Goal: Transaction & Acquisition: Purchase product/service

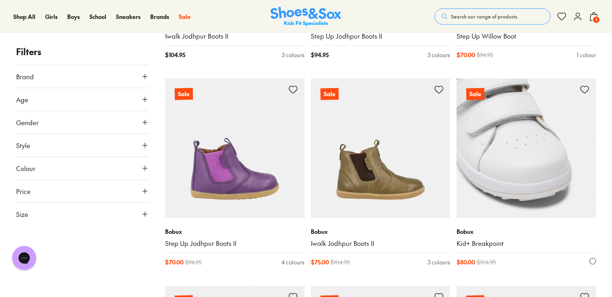
click at [529, 146] on img at bounding box center [525, 147] width 139 height 139
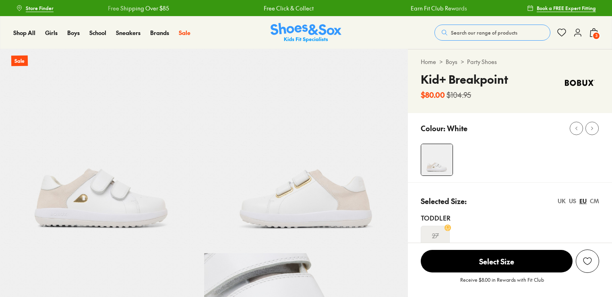
select select "*"
click at [598, 31] on div "Shop All Shop All Shop All Up to 30% off New Arrivals Online Only Best Sellers …" at bounding box center [306, 32] width 612 height 33
click at [592, 33] on icon at bounding box center [594, 33] width 10 height 10
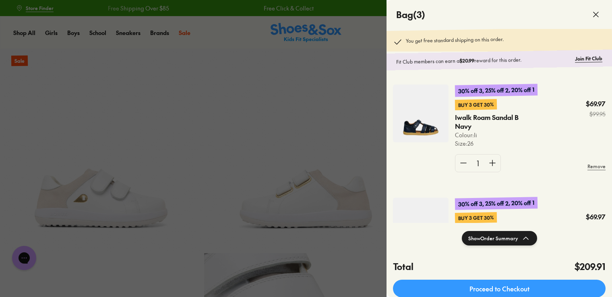
click at [416, 130] on img at bounding box center [421, 114] width 56 height 58
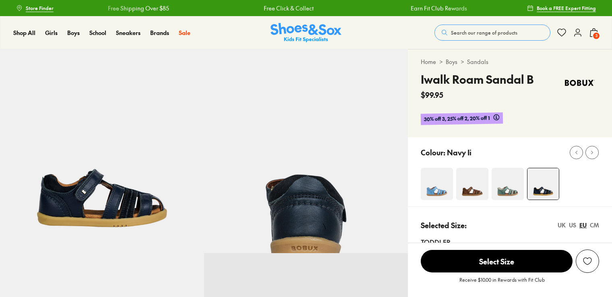
select select "*"
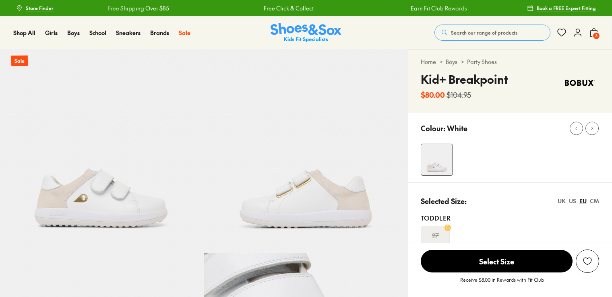
select select "*"
click at [595, 30] on use at bounding box center [593, 33] width 7 height 8
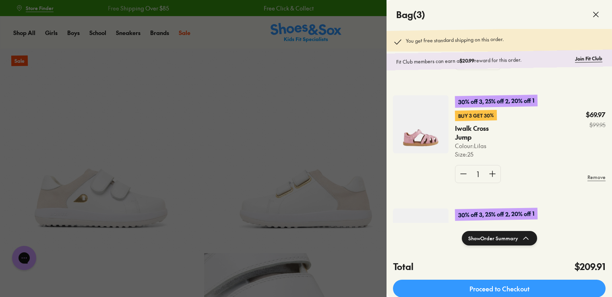
scroll to position [121, 0]
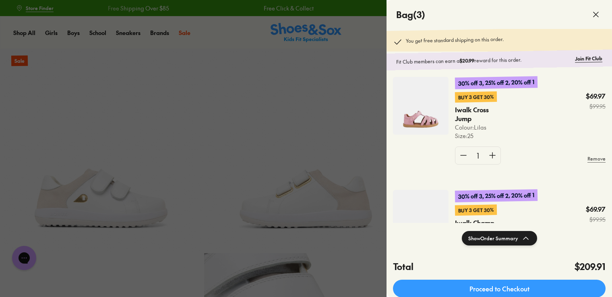
click at [410, 109] on img at bounding box center [421, 106] width 56 height 58
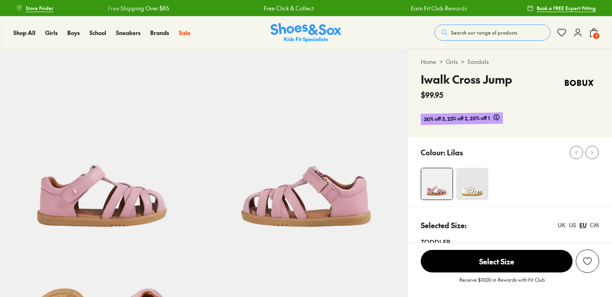
select select "*"
click at [592, 34] on span "3" at bounding box center [596, 36] width 8 height 8
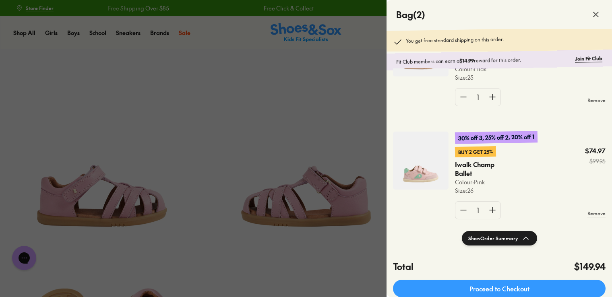
scroll to position [80, 0]
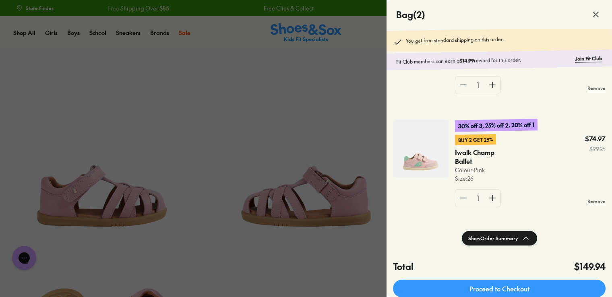
click at [410, 157] on img at bounding box center [421, 149] width 56 height 58
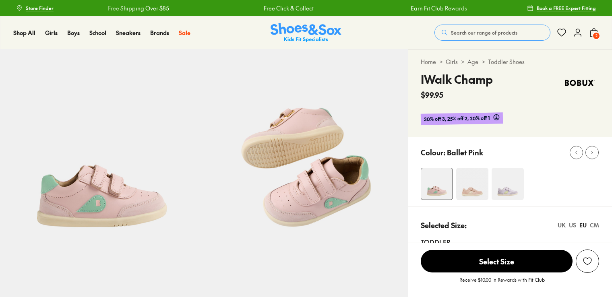
select select "*"
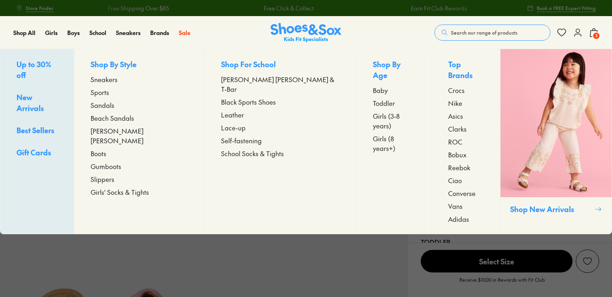
select select "*"
click at [56, 31] on span "Girls" at bounding box center [51, 33] width 12 height 8
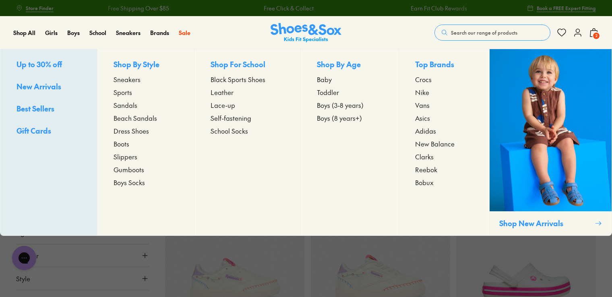
click at [428, 184] on span "Bobux" at bounding box center [424, 182] width 19 height 10
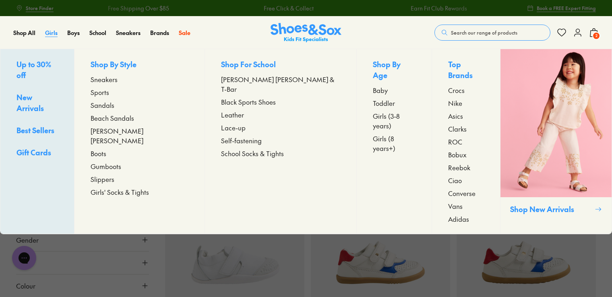
click at [54, 33] on span "Girls" at bounding box center [51, 33] width 12 height 8
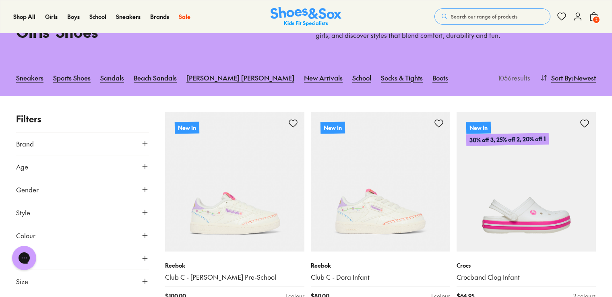
scroll to position [80, 0]
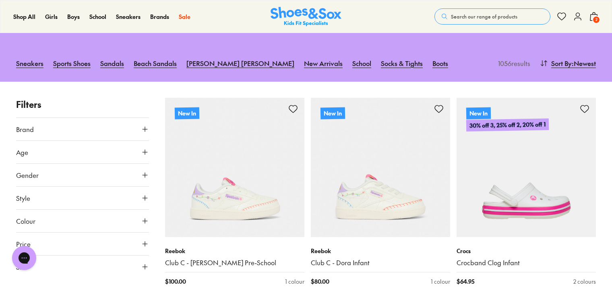
click at [127, 134] on button "Brand" at bounding box center [82, 129] width 133 height 23
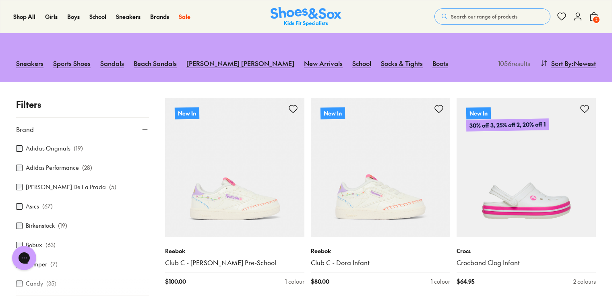
scroll to position [40, 0]
click at [23, 205] on div "Bobux ( 63 )" at bounding box center [82, 205] width 133 height 10
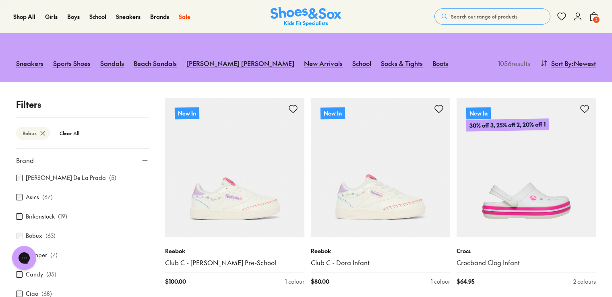
scroll to position [122, 0]
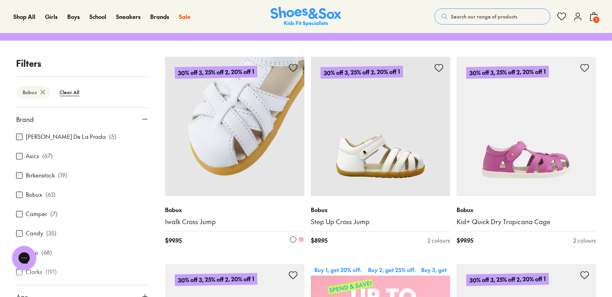
click at [301, 237] on span at bounding box center [301, 240] width 6 height 6
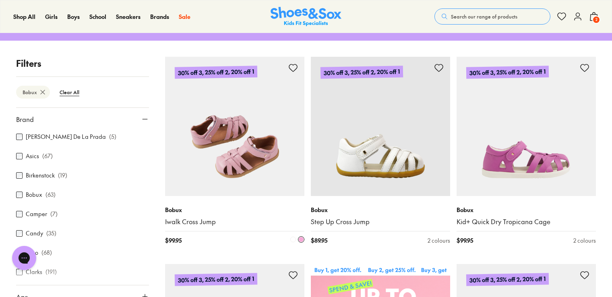
click at [283, 183] on img at bounding box center [234, 126] width 139 height 139
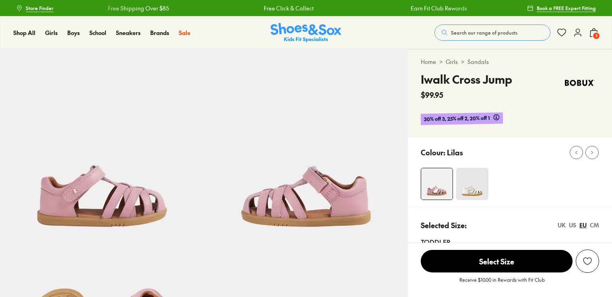
select select "*"
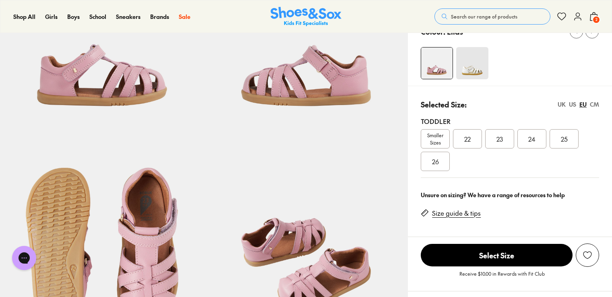
click at [434, 162] on span "26" at bounding box center [435, 162] width 7 height 10
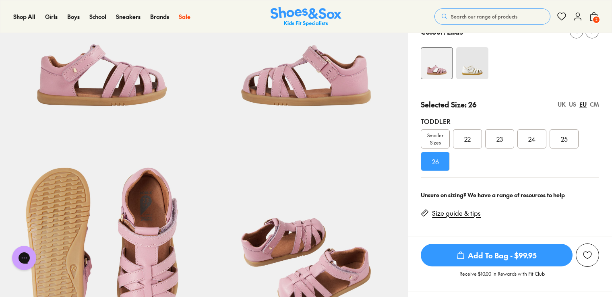
click at [570, 142] on div "25" at bounding box center [563, 138] width 29 height 19
click at [501, 255] on span "Add To Bag - $99.95" at bounding box center [496, 255] width 152 height 23
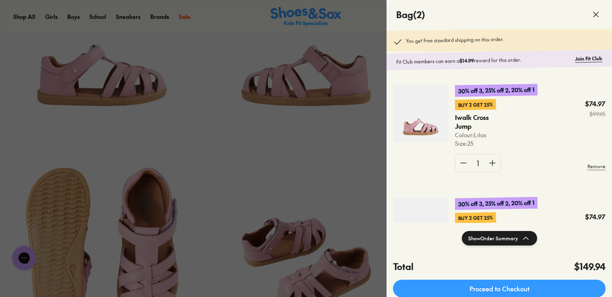
click at [592, 14] on icon at bounding box center [596, 15] width 10 height 10
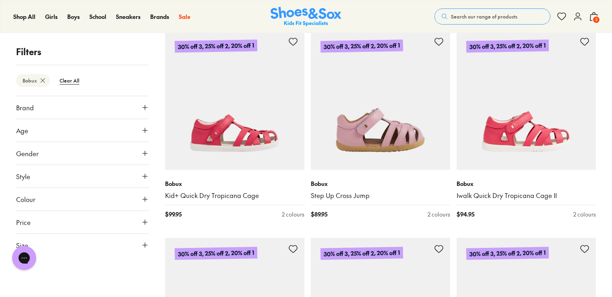
scroll to position [769, 0]
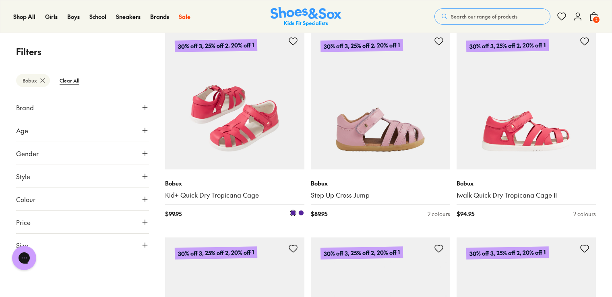
click at [301, 212] on span at bounding box center [301, 213] width 6 height 6
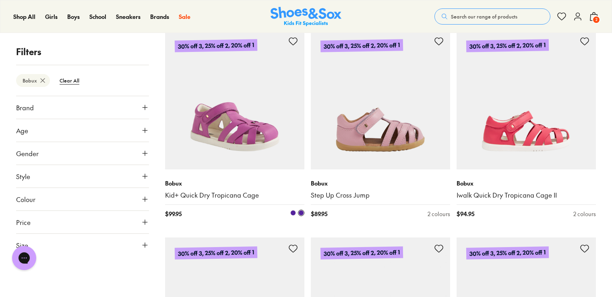
click at [293, 212] on span at bounding box center [293, 213] width 6 height 6
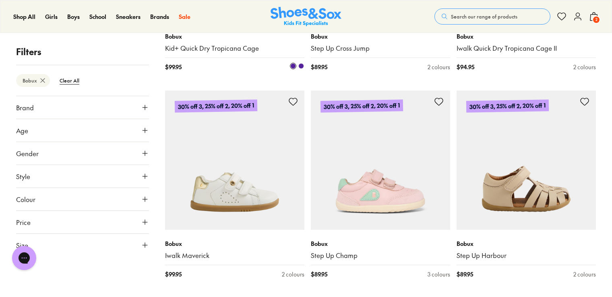
scroll to position [930, 0]
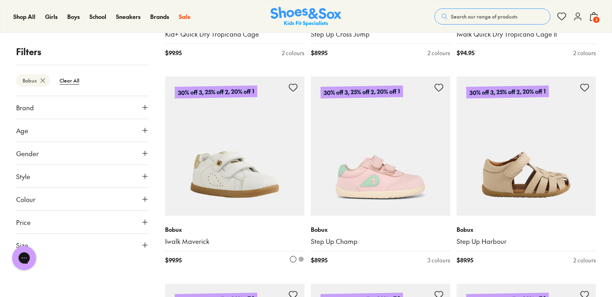
click at [271, 197] on img at bounding box center [234, 145] width 139 height 139
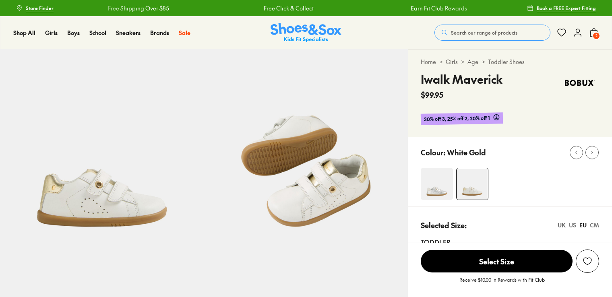
select select "*"
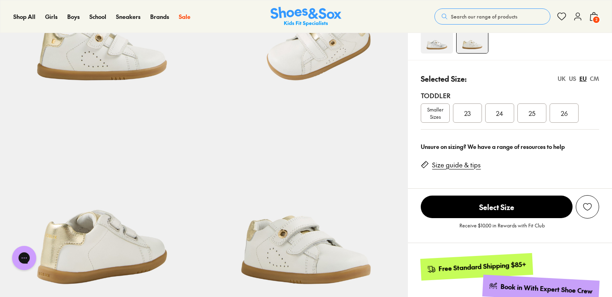
scroll to position [161, 0]
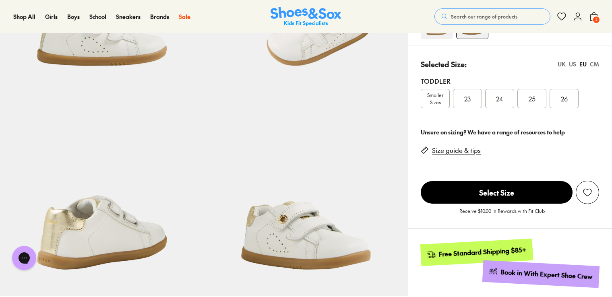
click at [565, 103] on span "26" at bounding box center [564, 99] width 7 height 10
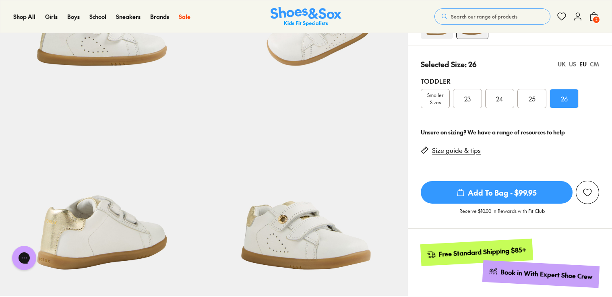
click at [496, 190] on span "Add To Bag - $99.95" at bounding box center [496, 192] width 152 height 23
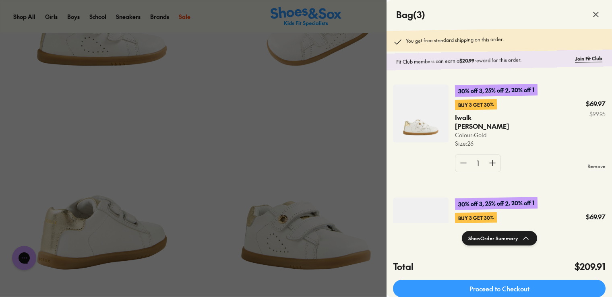
click at [597, 14] on icon at bounding box center [596, 15] width 10 height 10
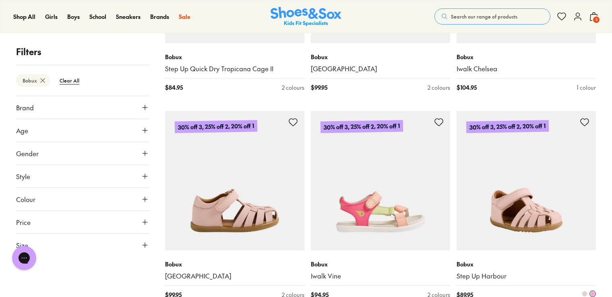
scroll to position [1350, 0]
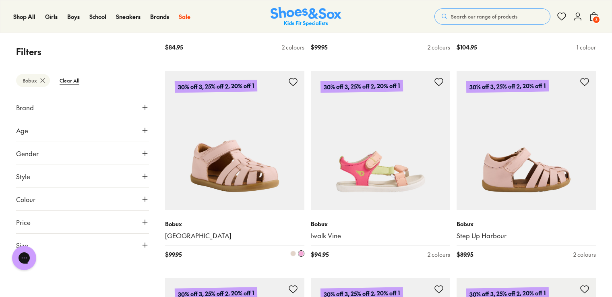
click at [294, 254] on span at bounding box center [293, 254] width 6 height 6
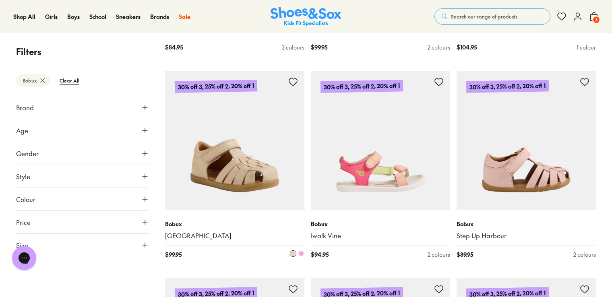
click at [275, 184] on img at bounding box center [234, 140] width 139 height 139
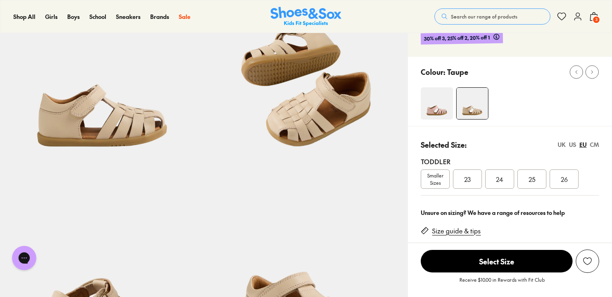
select select "*"
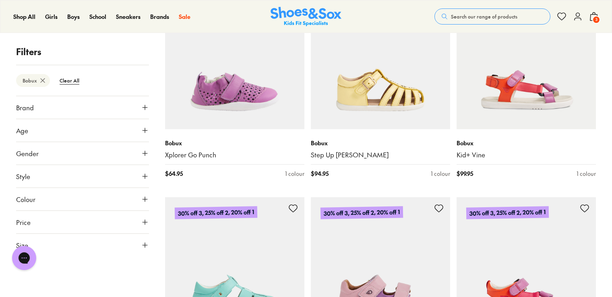
scroll to position [1759, 0]
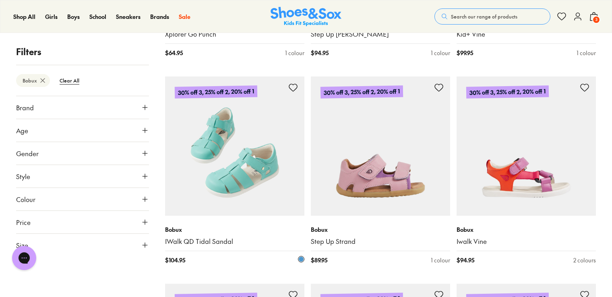
click at [264, 168] on img at bounding box center [234, 145] width 139 height 139
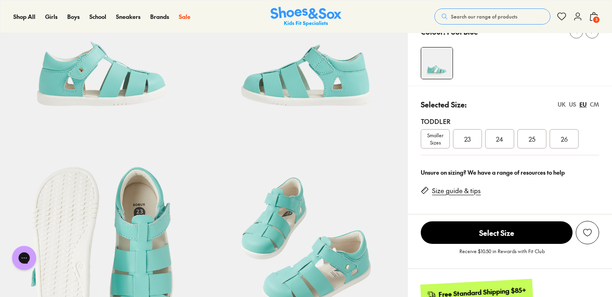
select select "*"
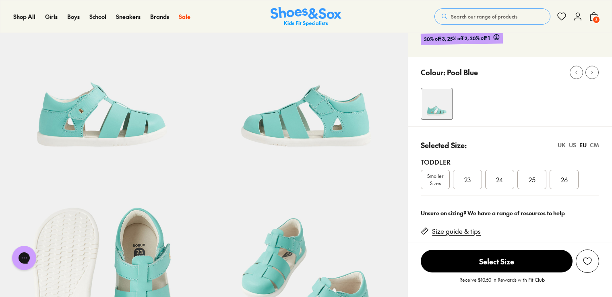
scroll to position [40, 0]
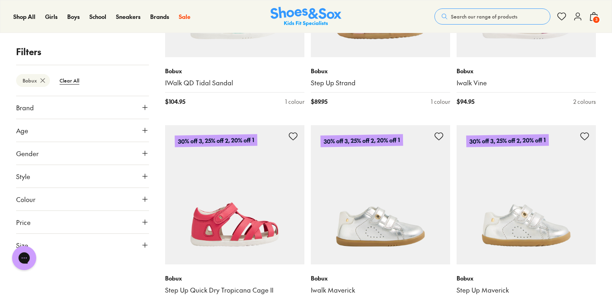
scroll to position [1938, 0]
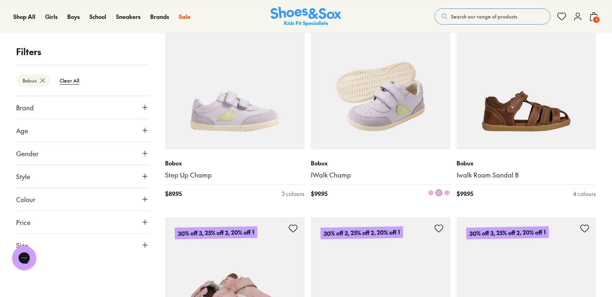
scroll to position [2461, 0]
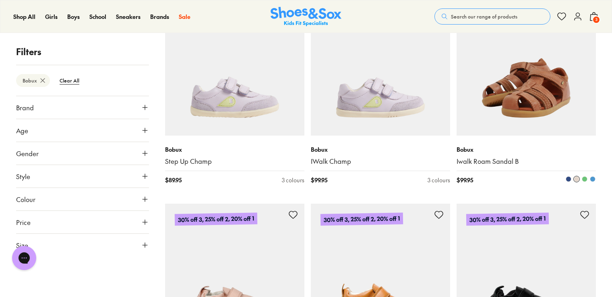
click at [553, 89] on img at bounding box center [525, 65] width 139 height 139
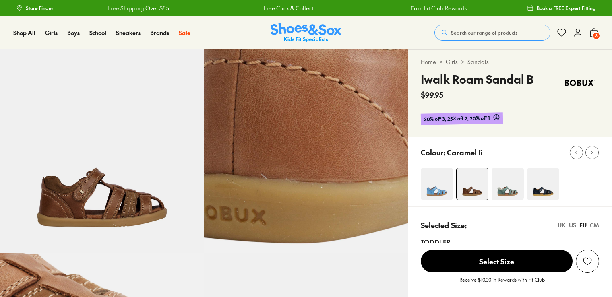
select select "*"
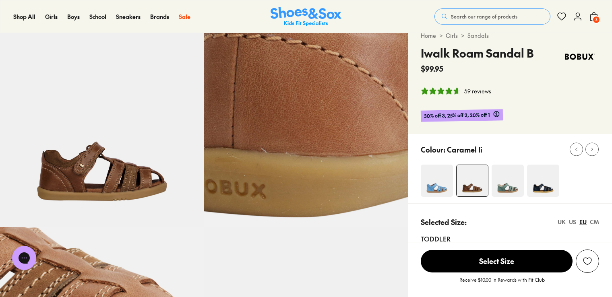
scroll to position [40, 0]
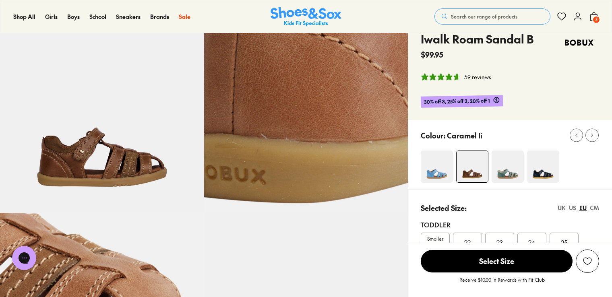
click at [543, 162] on img at bounding box center [543, 166] width 32 height 32
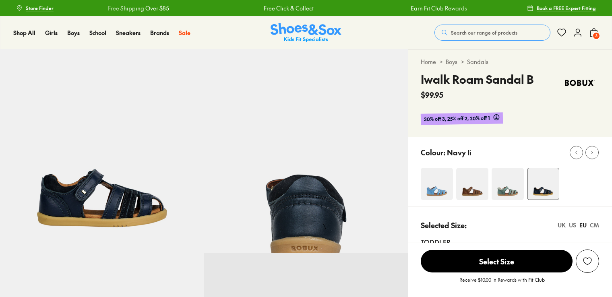
select select "*"
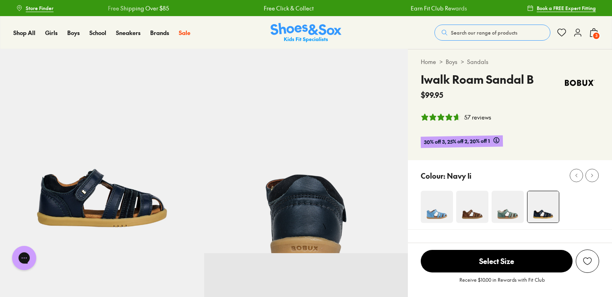
click at [504, 214] on img at bounding box center [507, 207] width 32 height 32
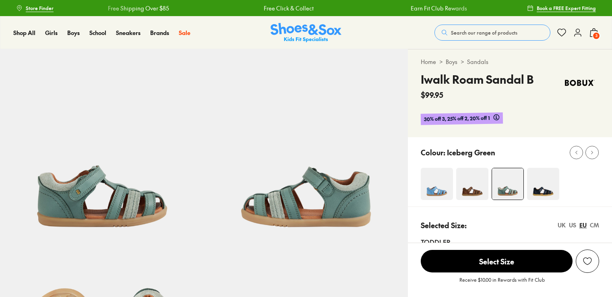
select select "*"
click at [466, 185] on img at bounding box center [472, 184] width 32 height 32
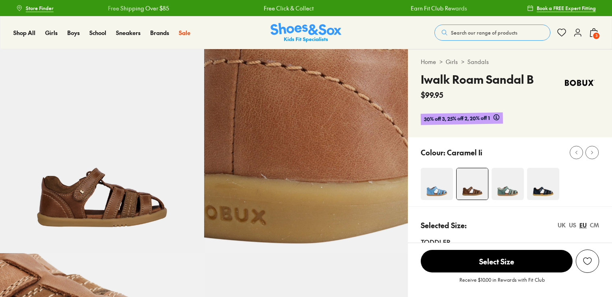
select select "*"
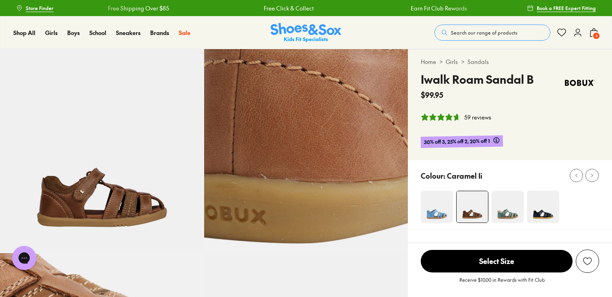
click at [440, 209] on img at bounding box center [436, 207] width 32 height 32
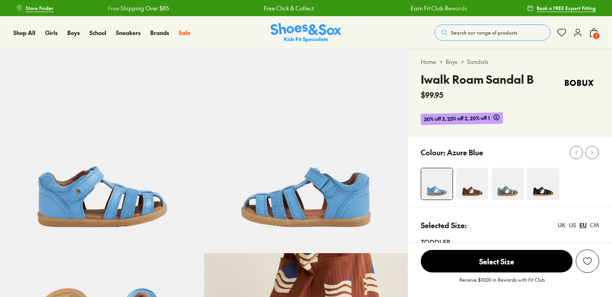
select select "*"
click at [474, 192] on img at bounding box center [472, 184] width 32 height 32
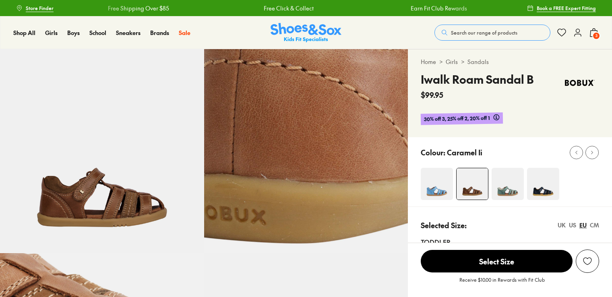
select select "*"
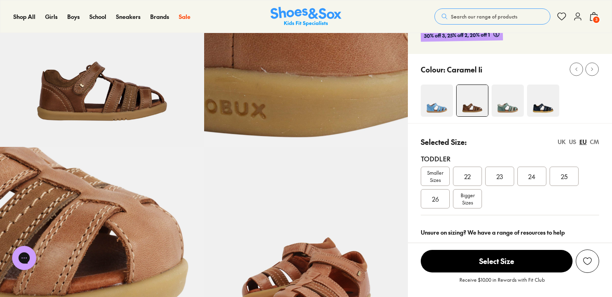
scroll to position [121, 0]
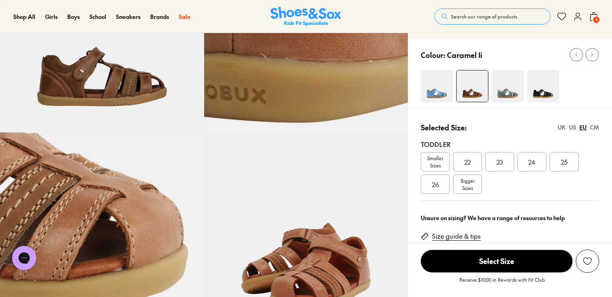
click at [263, 195] on img at bounding box center [306, 234] width 204 height 204
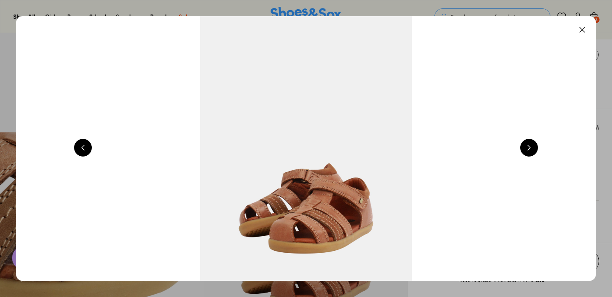
scroll to position [0, 2331]
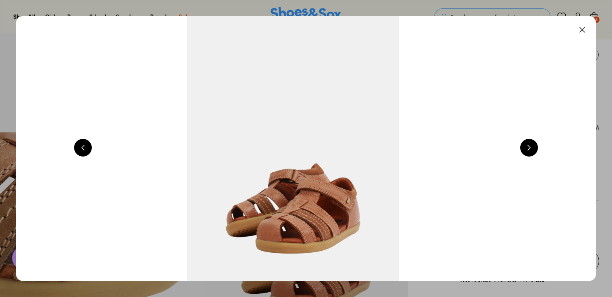
click at [583, 29] on button at bounding box center [582, 30] width 18 height 18
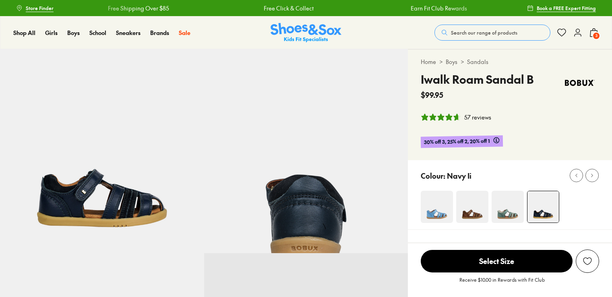
select select "*"
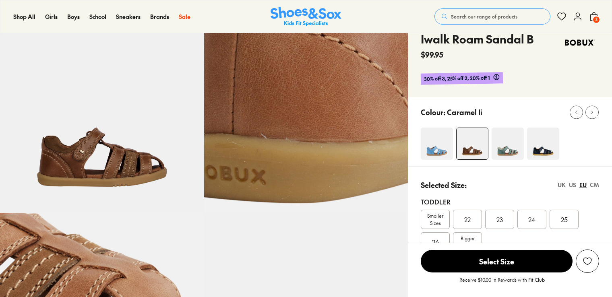
scroll to position [40, 0]
select select "*"
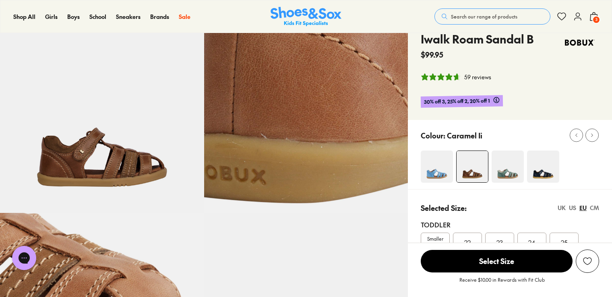
scroll to position [0, 0]
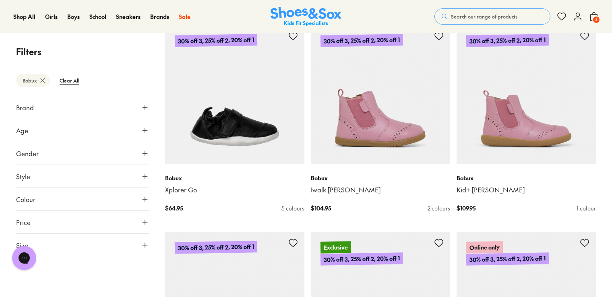
scroll to position [608, 0]
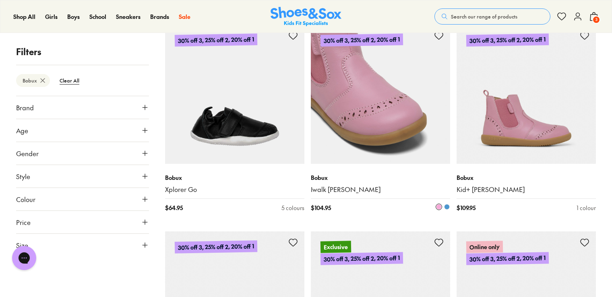
click at [446, 210] on span at bounding box center [447, 207] width 6 height 6
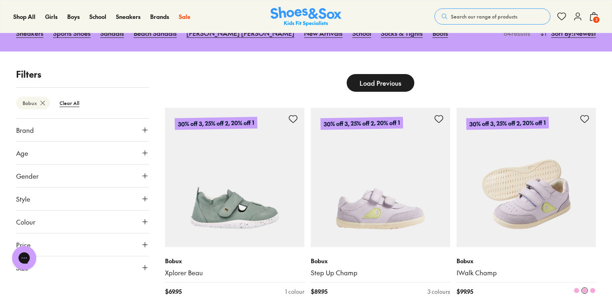
scroll to position [45, 0]
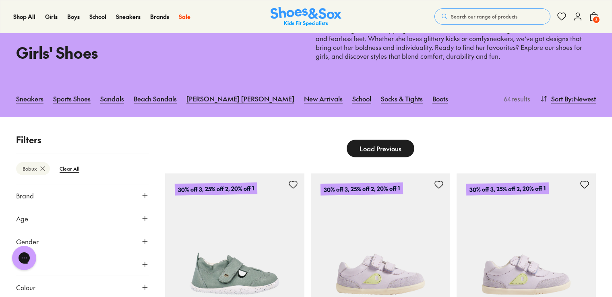
click at [592, 18] on span "3" at bounding box center [596, 20] width 8 height 8
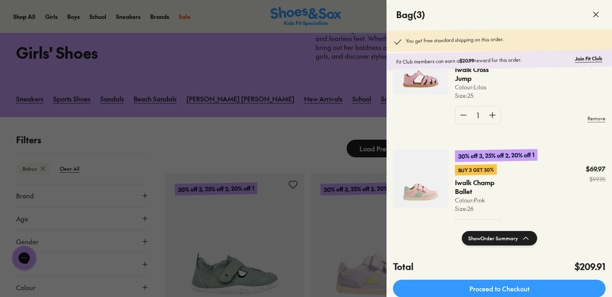
scroll to position [121, 0]
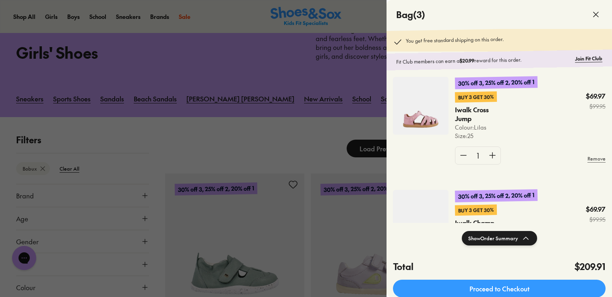
click at [264, 130] on div at bounding box center [306, 148] width 612 height 297
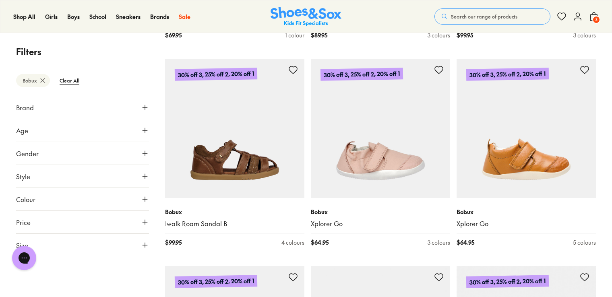
scroll to position [126, 0]
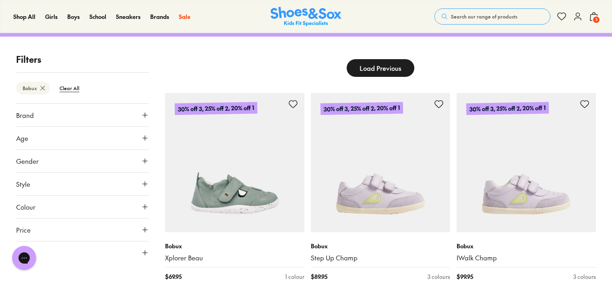
click at [146, 138] on icon at bounding box center [145, 138] width 8 height 8
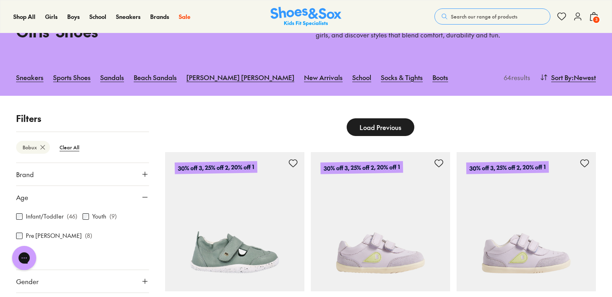
scroll to position [80, 0]
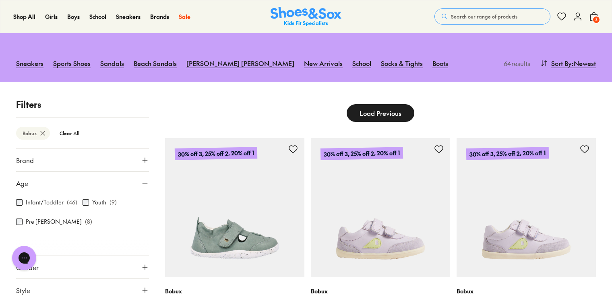
click at [390, 117] on span "Load Previous" at bounding box center [380, 113] width 42 height 10
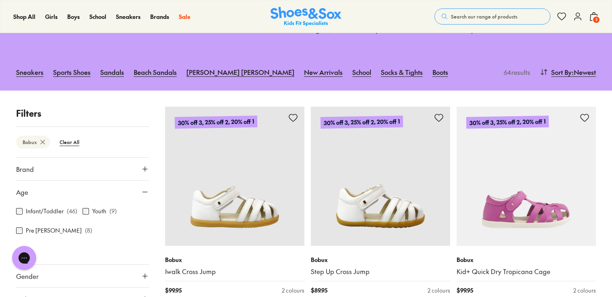
scroll to position [121, 0]
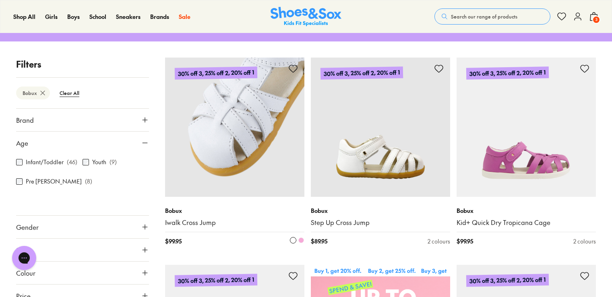
click at [278, 131] on img at bounding box center [234, 127] width 139 height 139
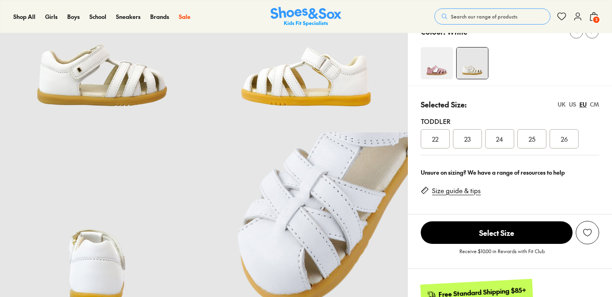
select select "*"
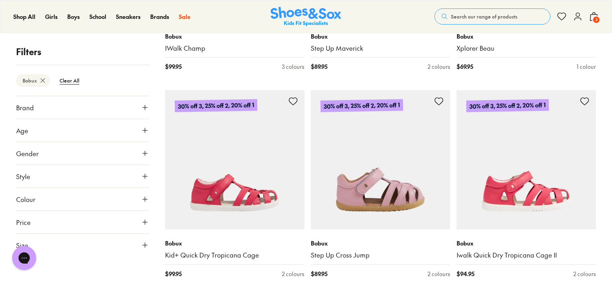
scroll to position [723, 0]
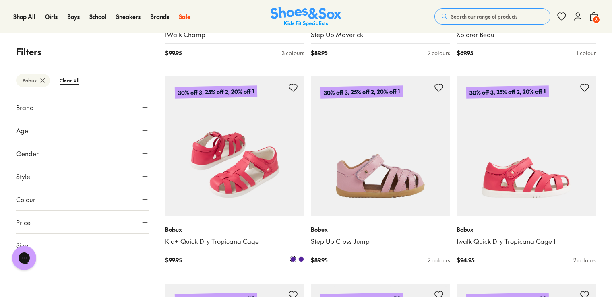
click at [246, 162] on img at bounding box center [234, 145] width 139 height 139
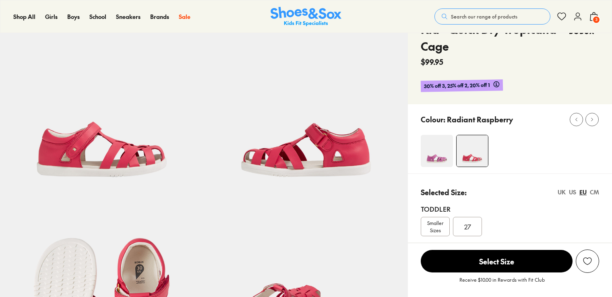
select select "*"
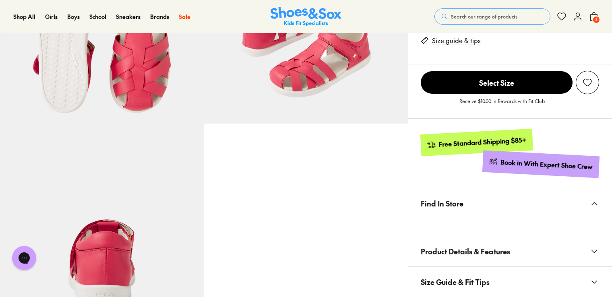
scroll to position [483, 0]
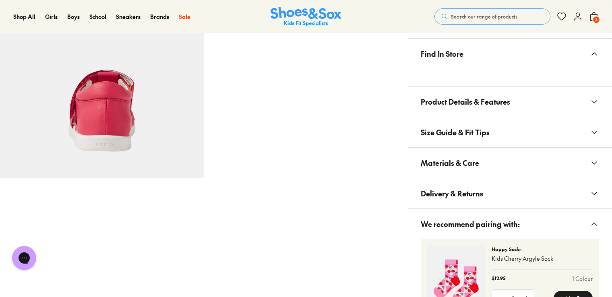
click at [550, 107] on button "Product Details & Features" at bounding box center [510, 102] width 204 height 30
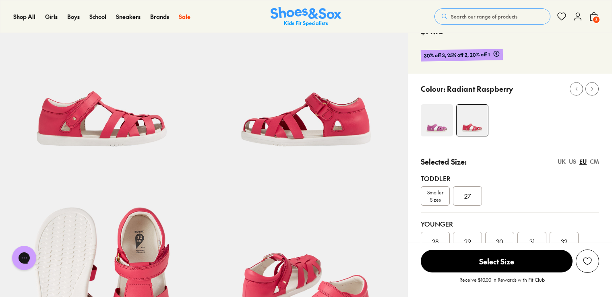
scroll to position [121, 0]
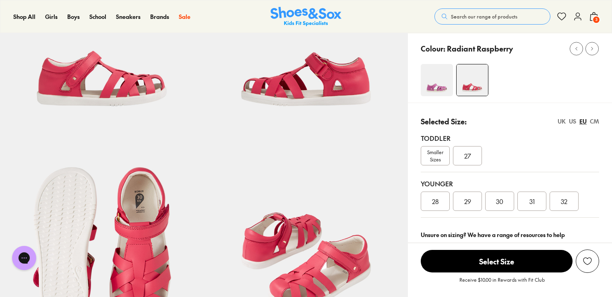
click at [444, 91] on img at bounding box center [436, 80] width 32 height 32
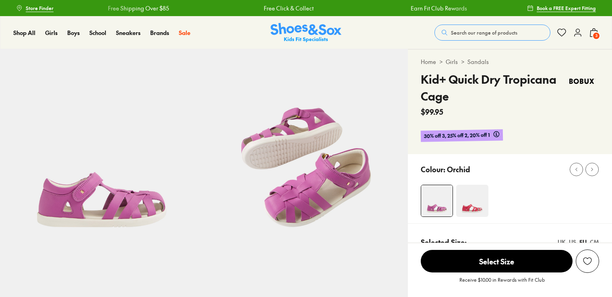
select select "*"
click at [487, 192] on img at bounding box center [472, 201] width 32 height 32
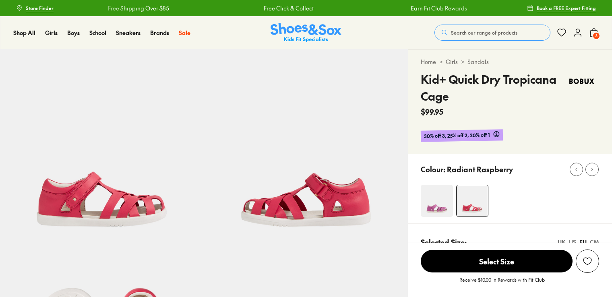
select select "*"
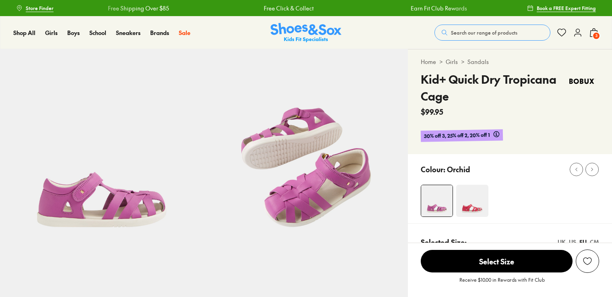
select select "*"
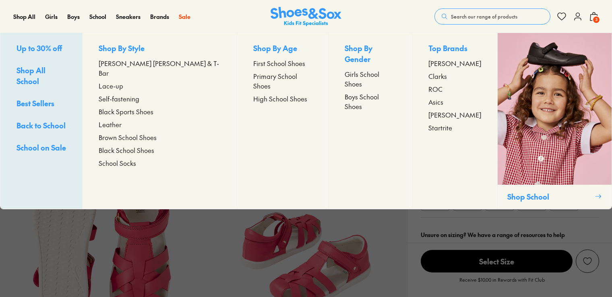
select select "*"
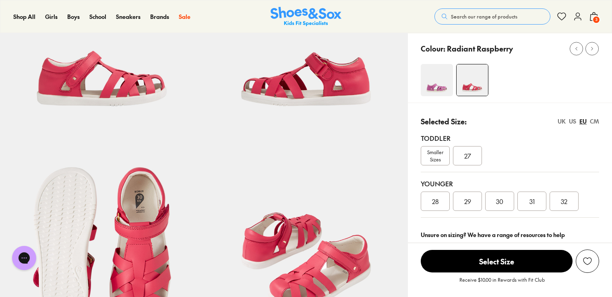
click at [440, 203] on div "28" at bounding box center [434, 201] width 29 height 19
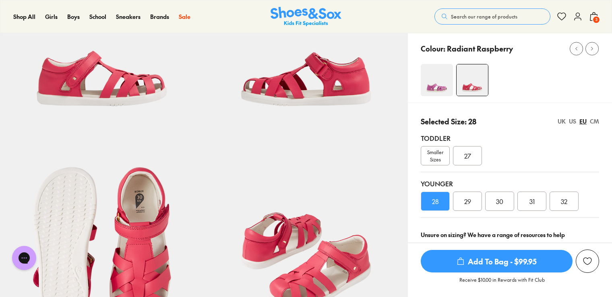
click at [483, 258] on span "Add To Bag - $99.95" at bounding box center [496, 261] width 152 height 23
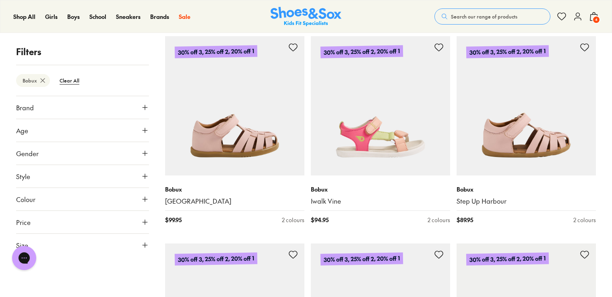
scroll to position [1224, 0]
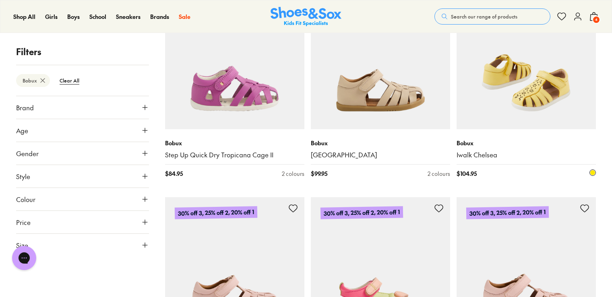
click at [478, 89] on img at bounding box center [525, 59] width 139 height 139
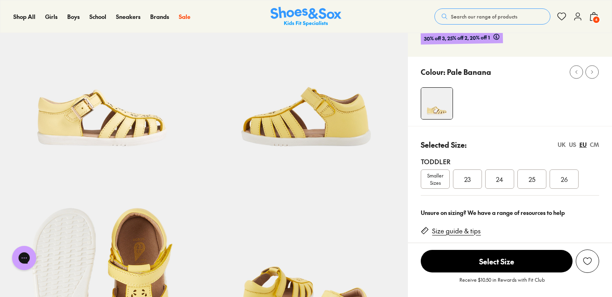
select select "*"
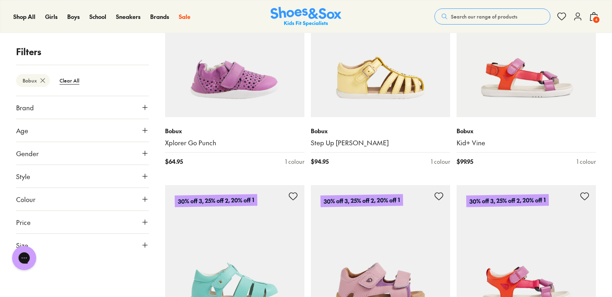
scroll to position [1598, 0]
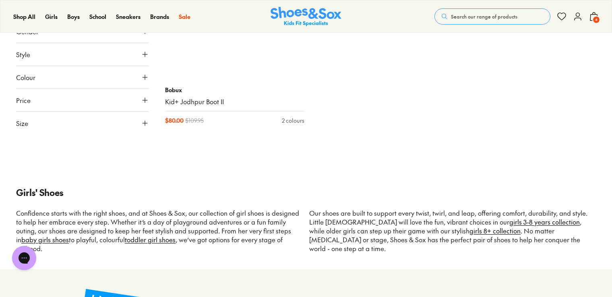
scroll to position [4521, 0]
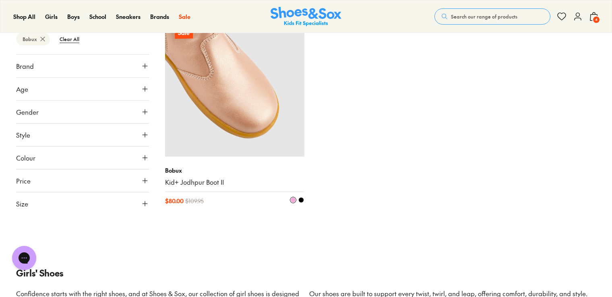
click at [299, 197] on span at bounding box center [301, 200] width 6 height 6
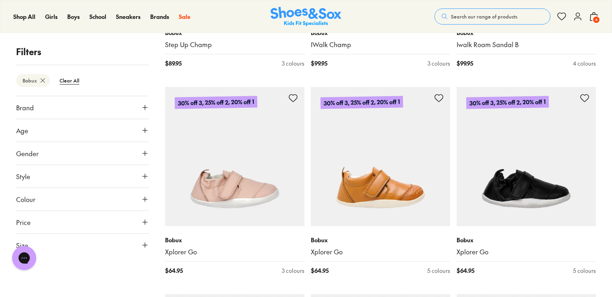
scroll to position [2509, 0]
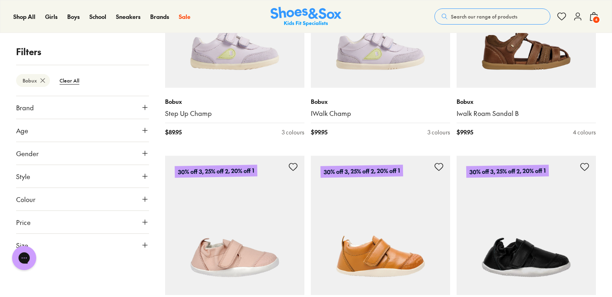
click at [594, 21] on span "4" at bounding box center [596, 20] width 8 height 8
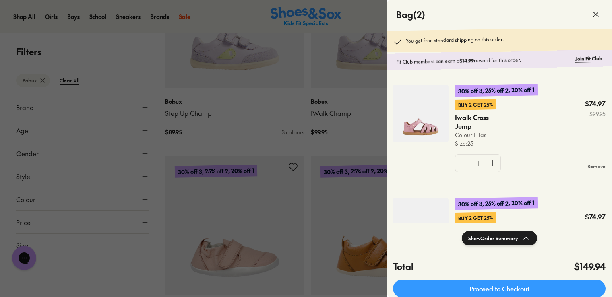
click at [419, 85] on img at bounding box center [421, 114] width 56 height 58
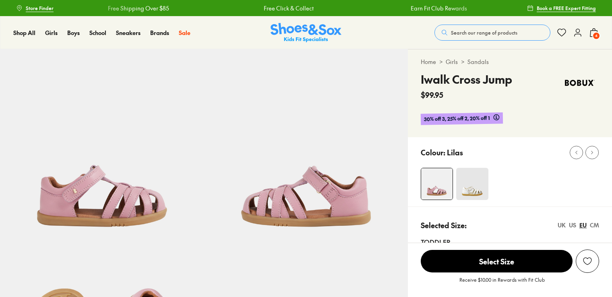
select select "*"
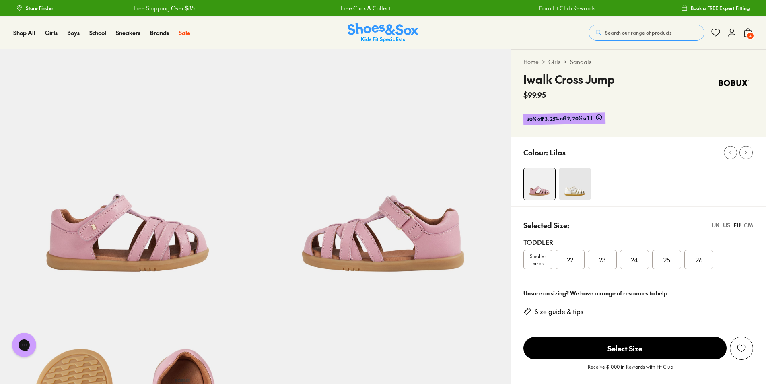
click at [611, 36] on span "4" at bounding box center [750, 36] width 8 height 8
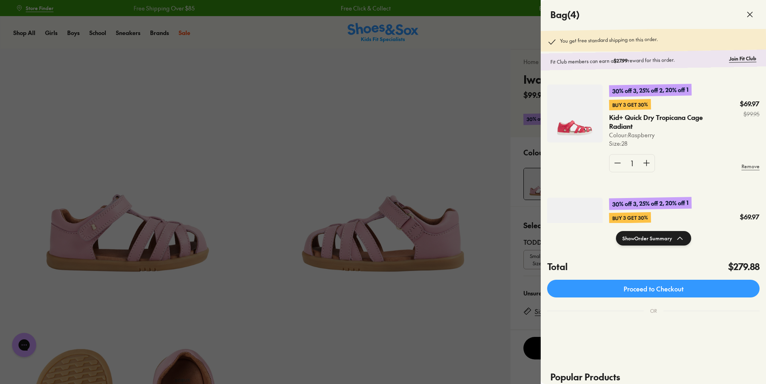
click at [611, 237] on button "Show Order Summary" at bounding box center [653, 238] width 75 height 14
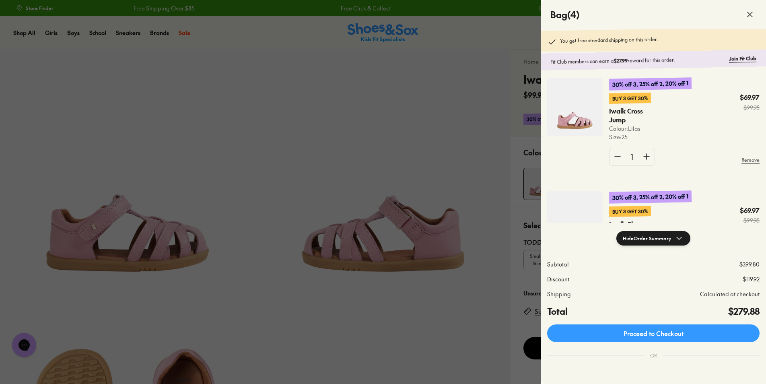
scroll to position [282, 0]
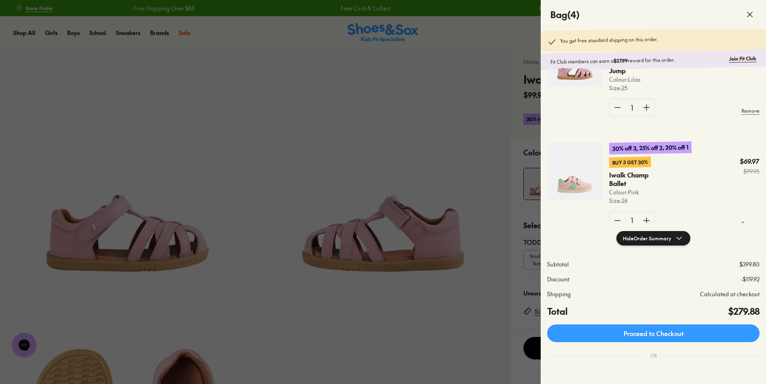
click at [573, 183] on img at bounding box center [575, 171] width 56 height 58
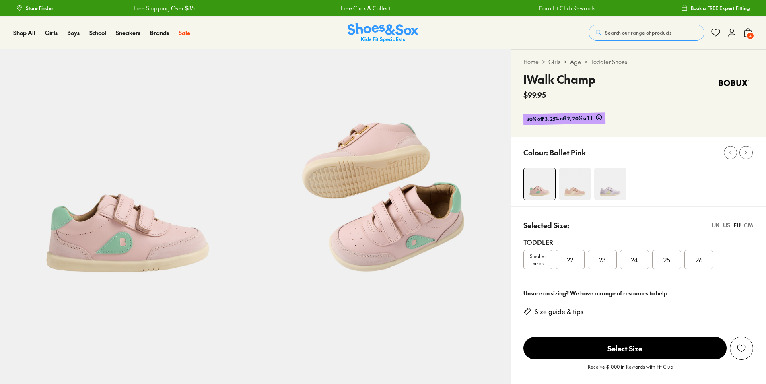
select select "*"
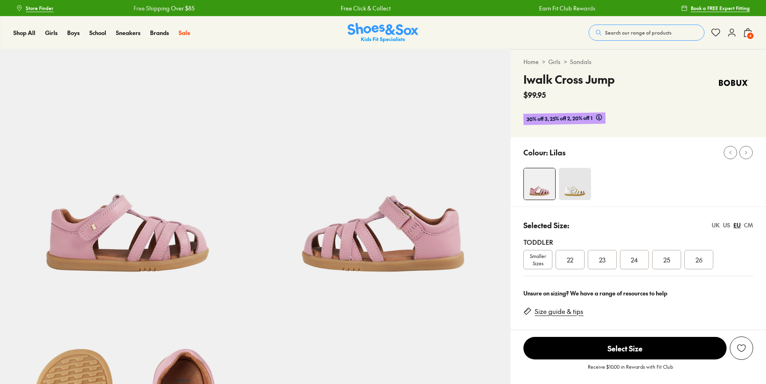
select select "*"
click at [748, 33] on span "4" at bounding box center [750, 36] width 8 height 8
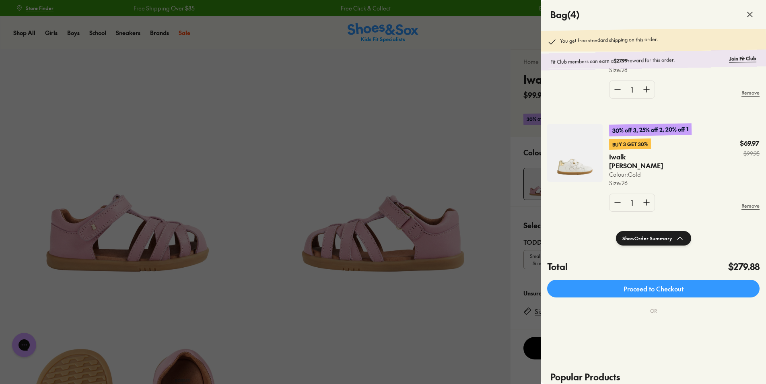
scroll to position [161, 0]
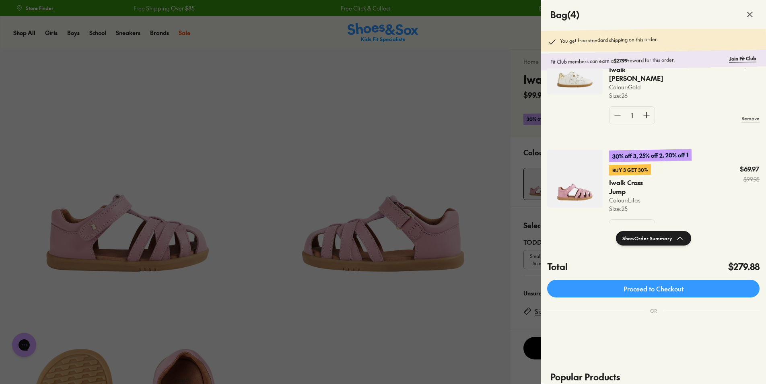
click at [575, 81] on img at bounding box center [575, 66] width 56 height 58
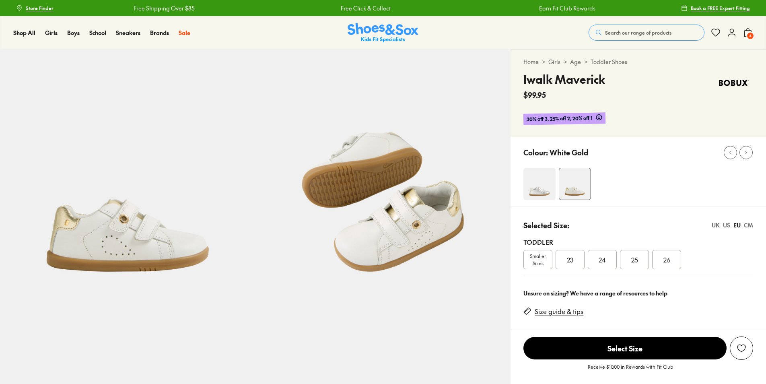
select select "*"
click at [598, 117] on icon at bounding box center [599, 117] width 6 height 6
